Goal: Information Seeking & Learning: Learn about a topic

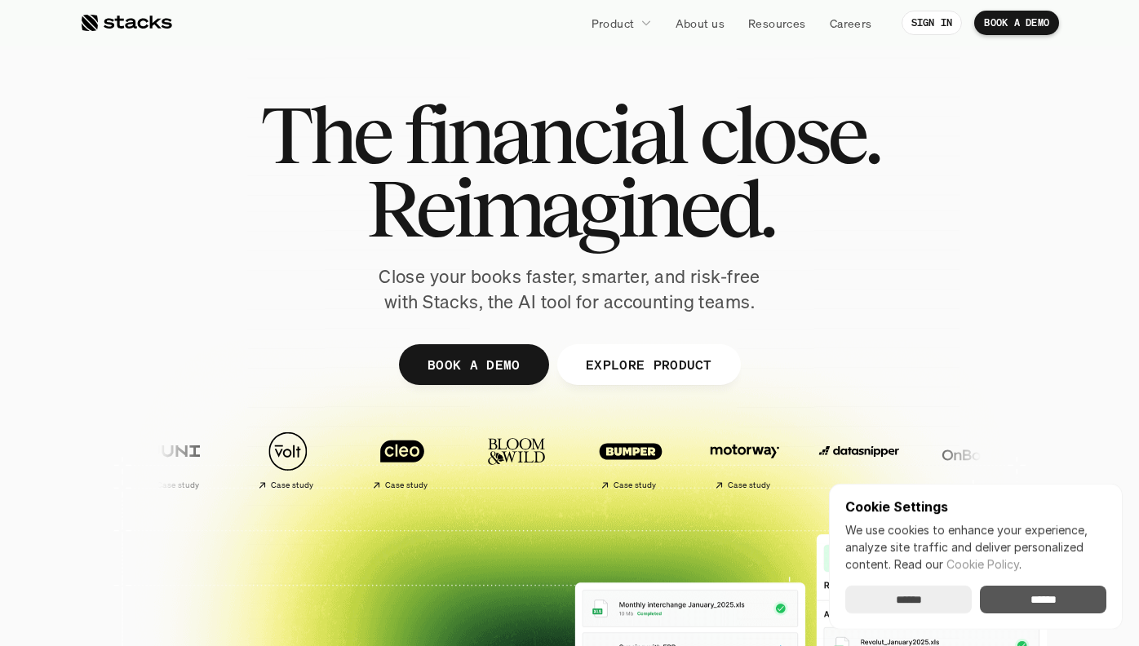
click at [1035, 611] on input "******" at bounding box center [1043, 600] width 127 height 28
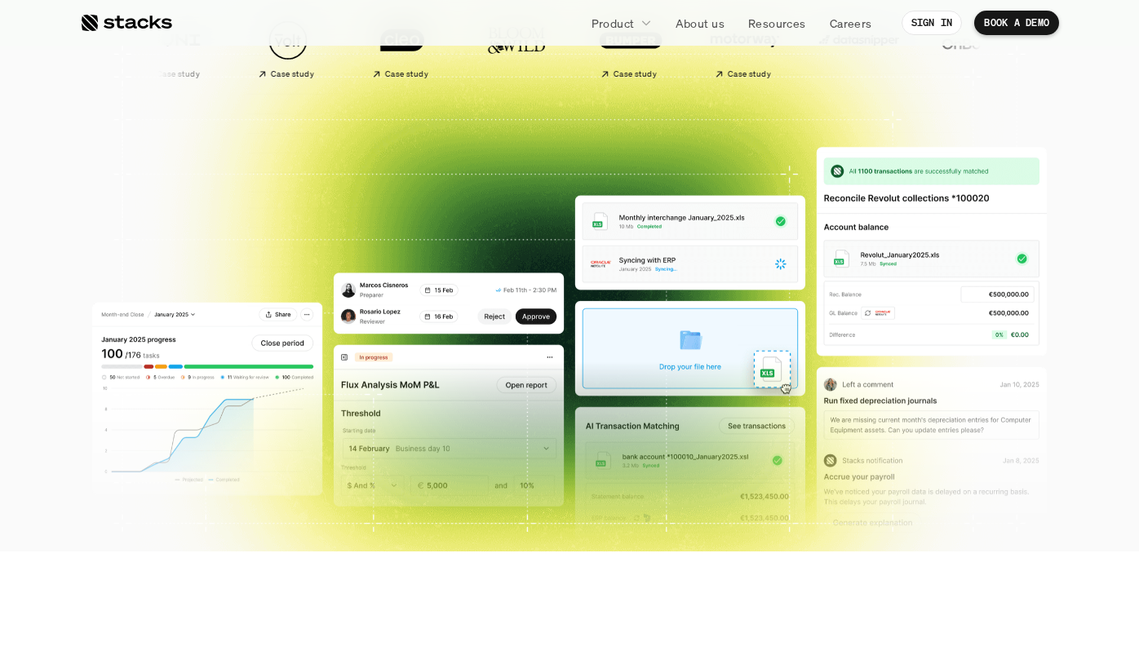
scroll to position [214, 0]
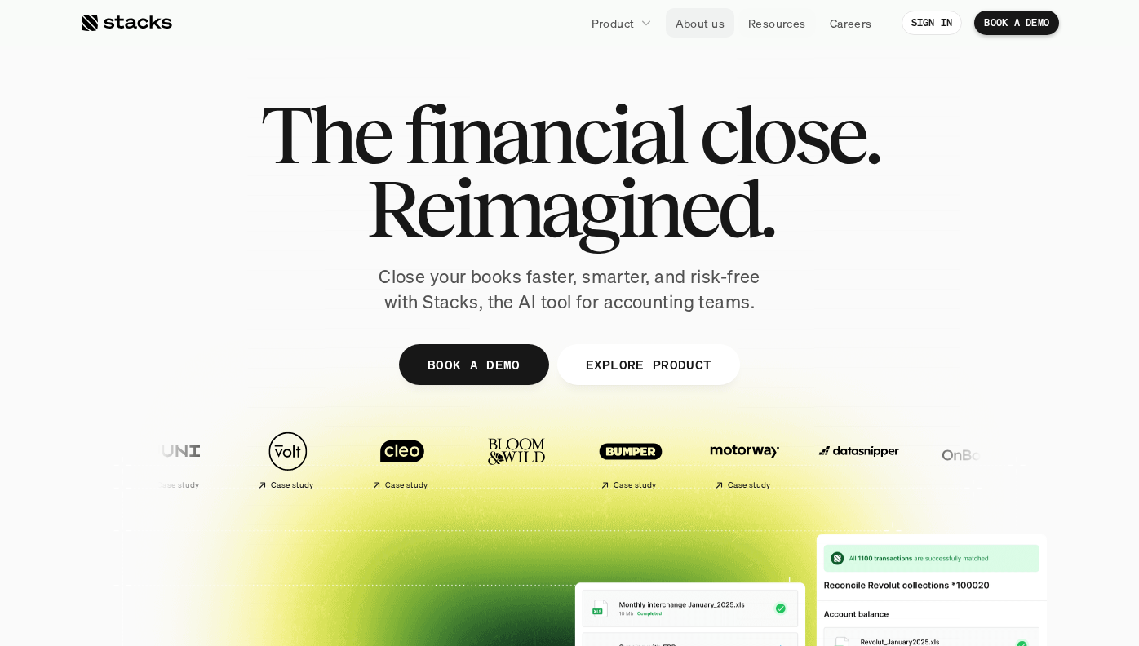
click at [706, 18] on p "About us" at bounding box center [700, 23] width 49 height 17
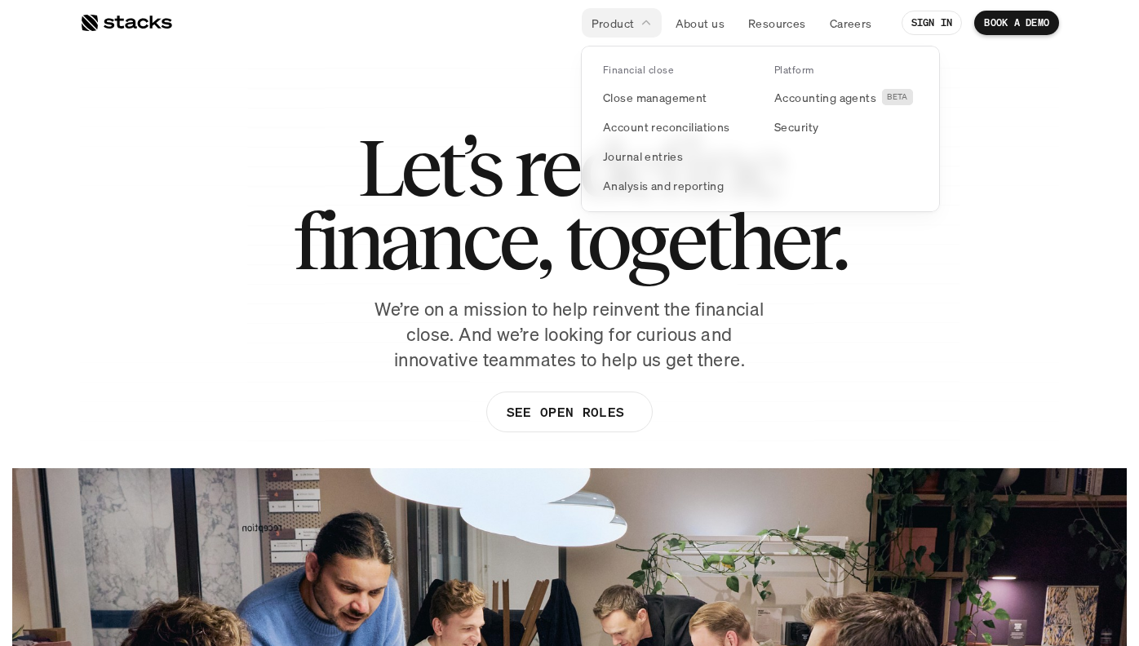
click at [611, 25] on p "Product" at bounding box center [613, 23] width 43 height 17
click at [661, 99] on p "Close management" at bounding box center [655, 97] width 104 height 17
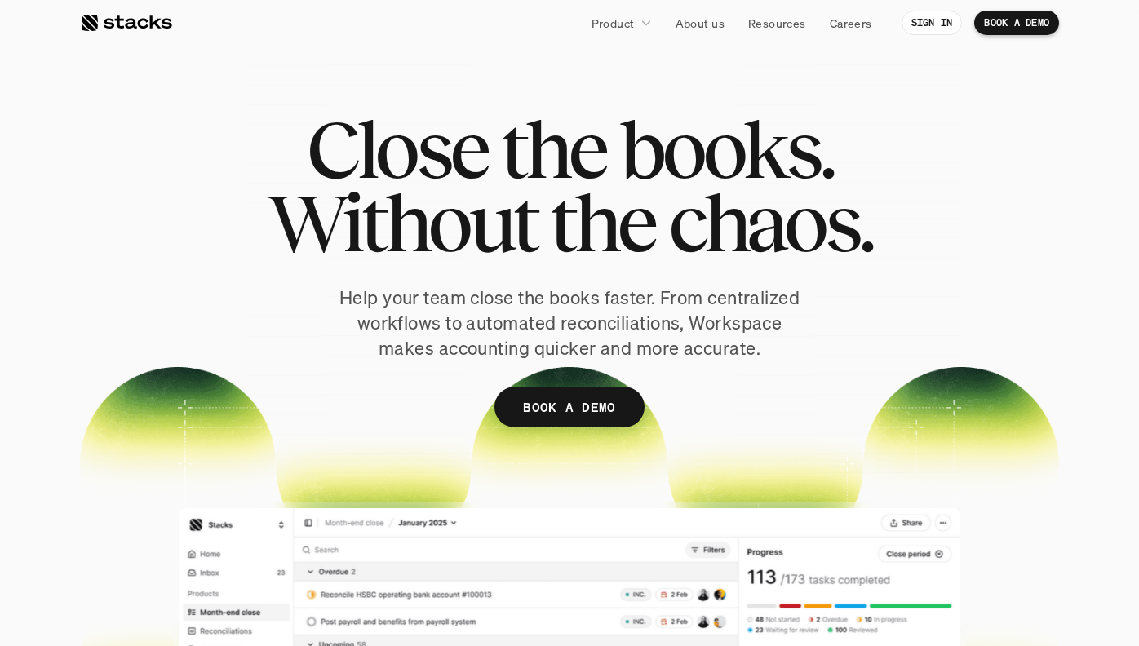
scroll to position [12, 0]
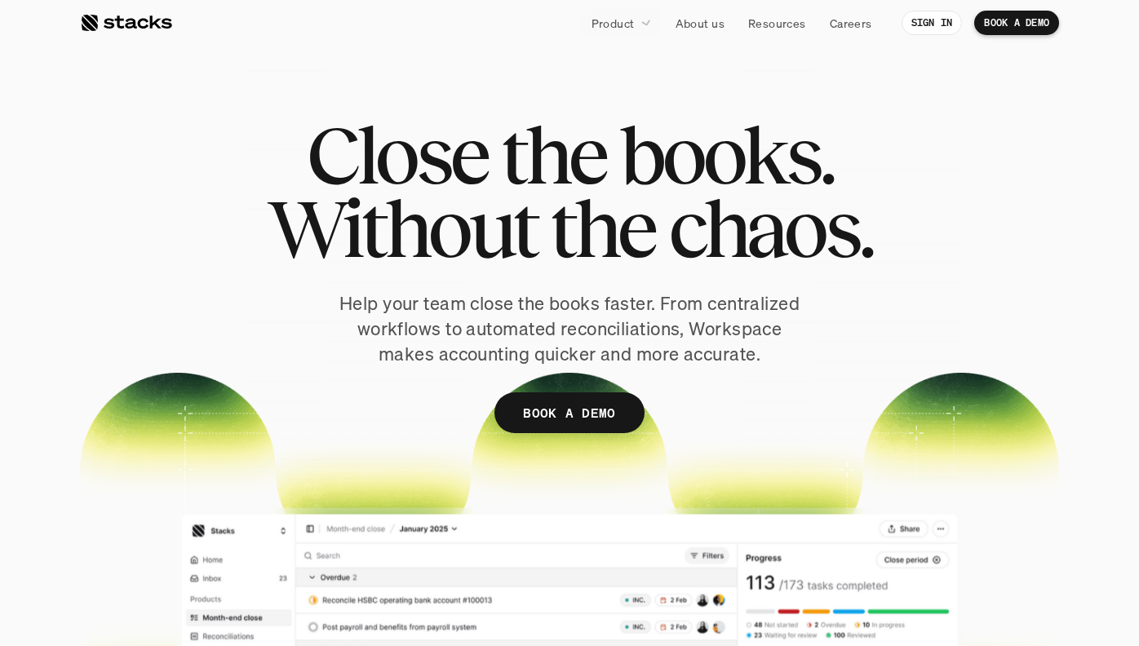
click at [150, 22] on div at bounding box center [126, 23] width 92 height 20
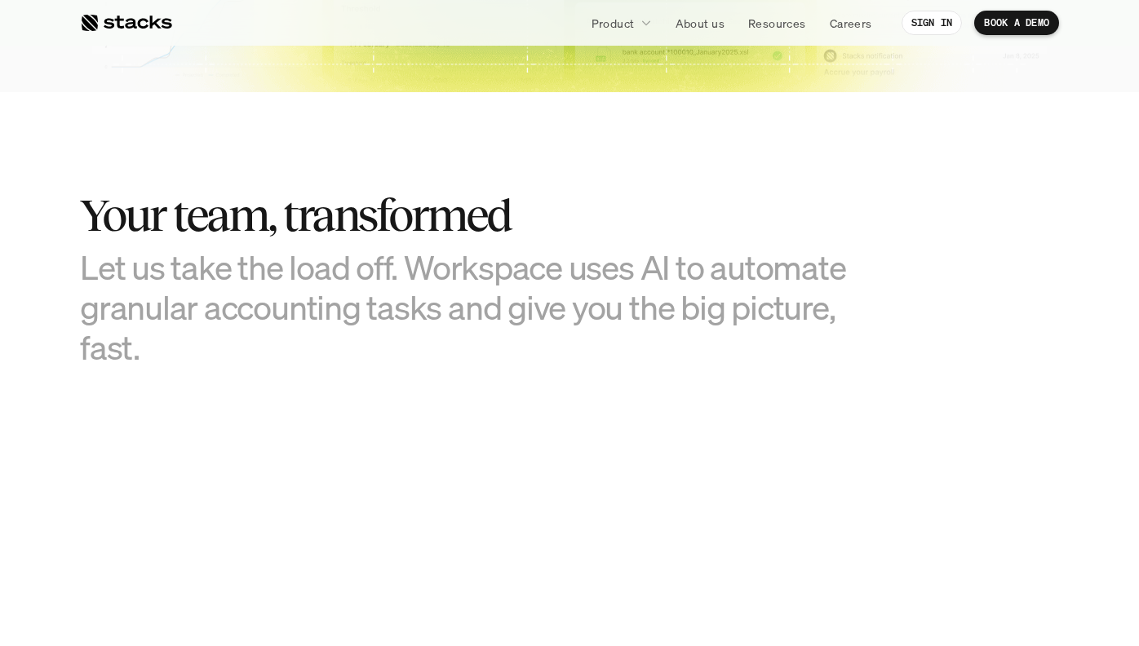
scroll to position [891, 0]
